Goal: Use online tool/utility

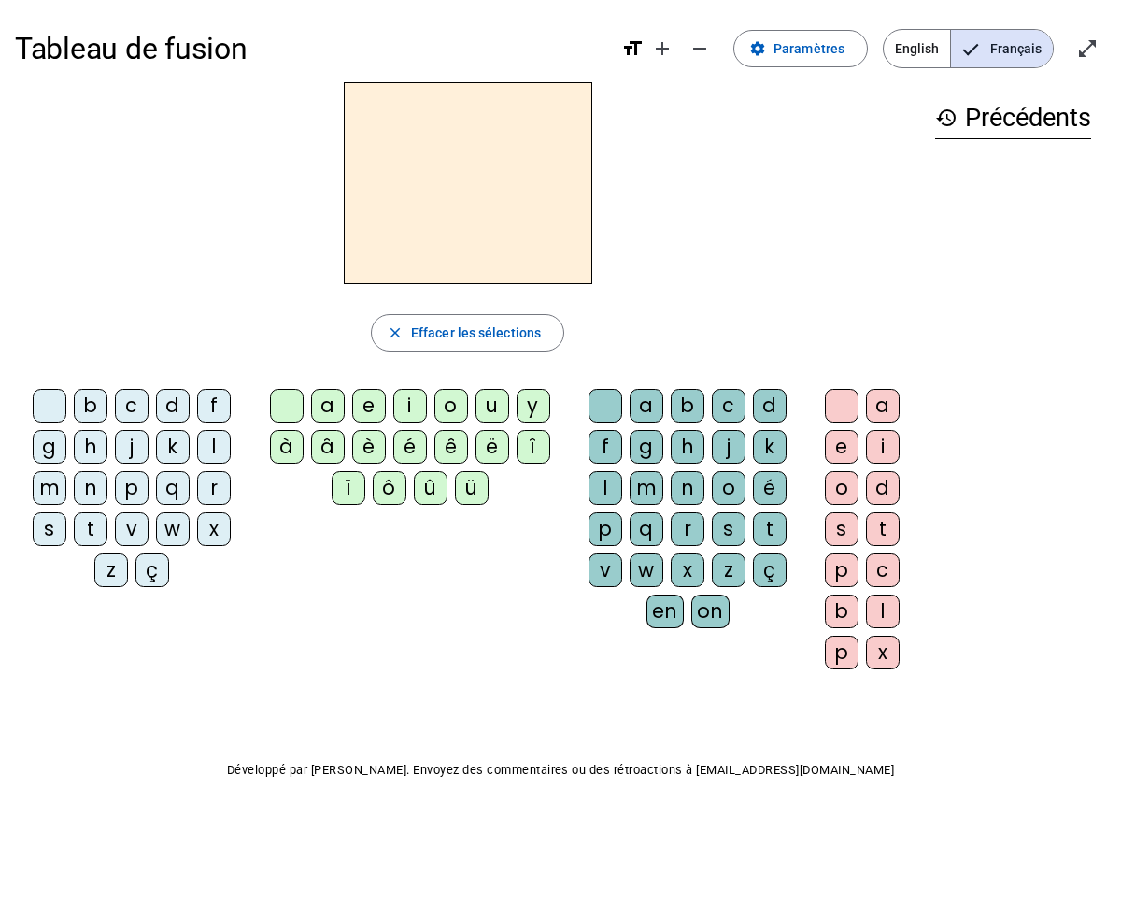
click at [212, 450] on div "l" at bounding box center [214, 447] width 34 height 34
click at [91, 531] on div "t" at bounding box center [91, 529] width 34 height 34
click at [495, 333] on span "Effacer les sélections" at bounding box center [476, 332] width 130 height 22
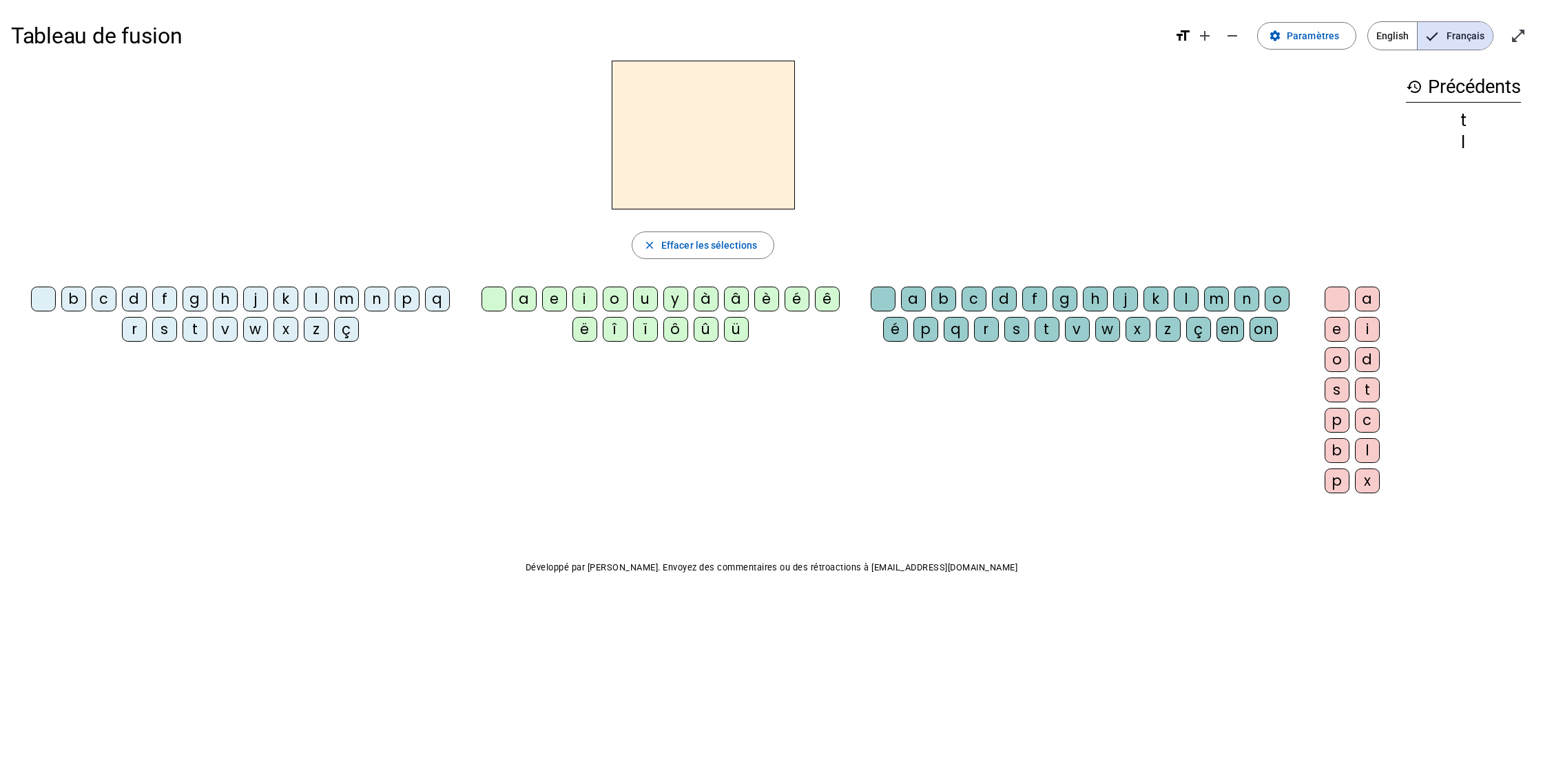
click at [316, 297] on div "l" at bounding box center [316, 299] width 25 height 25
click at [826, 304] on div "a" at bounding box center [1368, 299] width 25 height 25
click at [826, 329] on div "e" at bounding box center [1337, 329] width 25 height 25
drag, startPoint x: 584, startPoint y: 303, endPoint x: 697, endPoint y: 326, distance: 115.3
click at [631, 313] on div "a e i o u y à â è é ê ë [PERSON_NAME] ô û ü" at bounding box center [663, 317] width 364 height 60
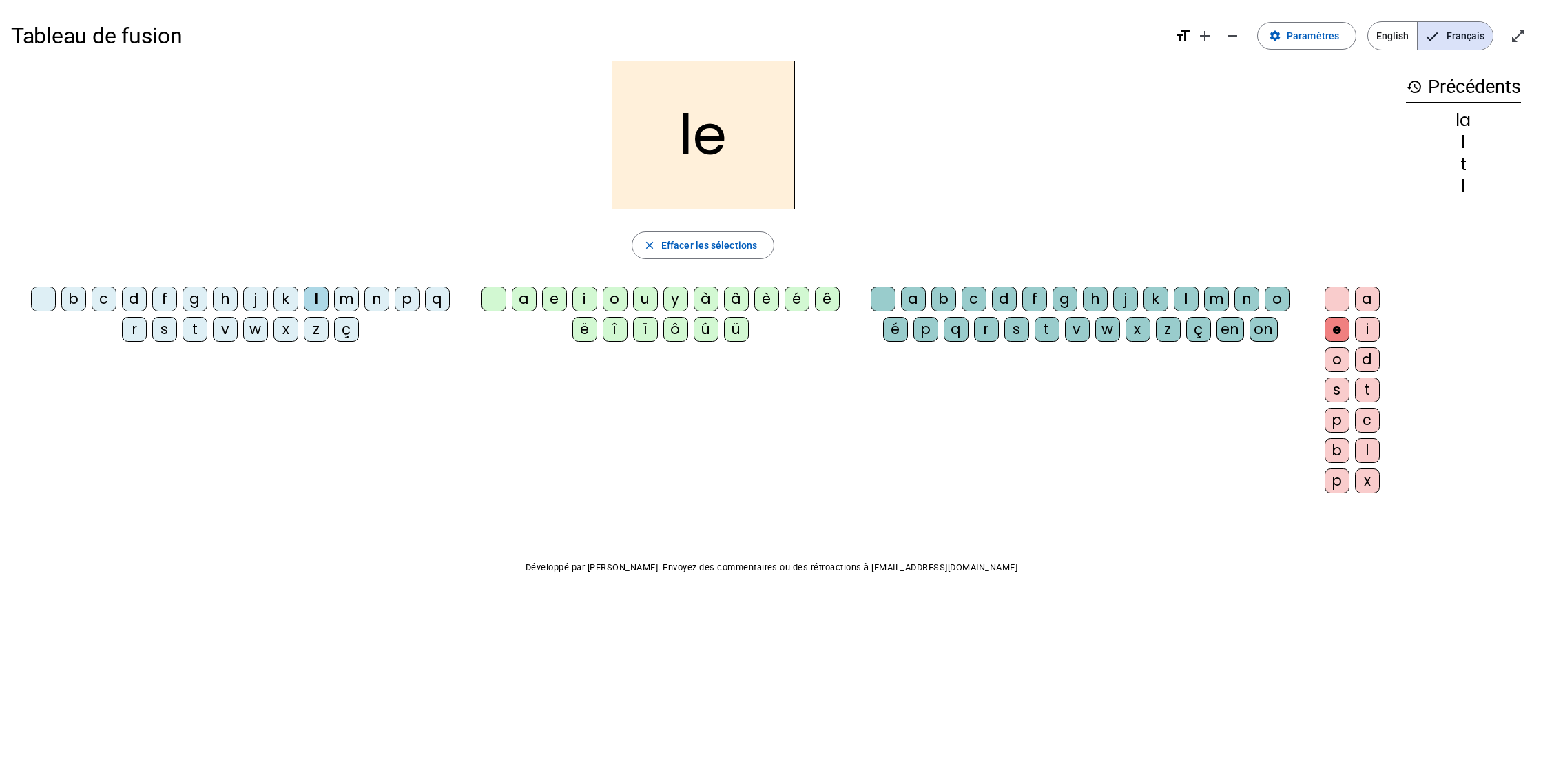
click at [641, 295] on div "u" at bounding box center [646, 299] width 25 height 25
click at [826, 332] on div "e" at bounding box center [1337, 329] width 25 height 25
drag, startPoint x: 739, startPoint y: 249, endPoint x: 733, endPoint y: 256, distance: 9.2
click at [739, 249] on span "Effacer les sélections" at bounding box center [709, 245] width 96 height 16
drag, startPoint x: 314, startPoint y: 292, endPoint x: 478, endPoint y: 290, distance: 164.0
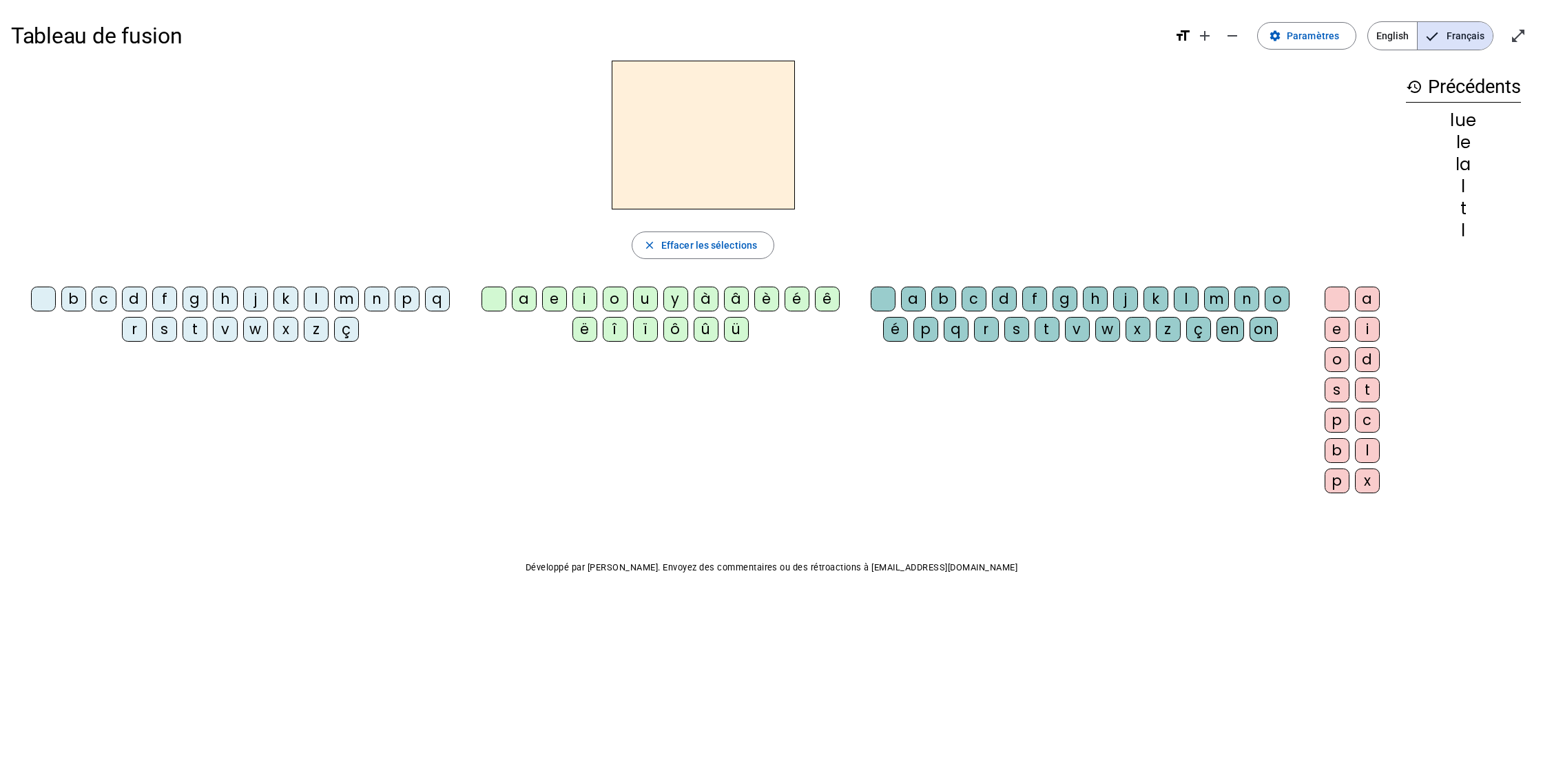
click at [314, 292] on div "l" at bounding box center [316, 299] width 25 height 25
click at [641, 298] on div "u" at bounding box center [646, 299] width 25 height 25
click at [190, 331] on div "t" at bounding box center [195, 329] width 25 height 25
click at [556, 287] on div "e" at bounding box center [555, 299] width 25 height 25
click at [528, 299] on div "a" at bounding box center [524, 299] width 25 height 25
